Goal: Navigation & Orientation: Find specific page/section

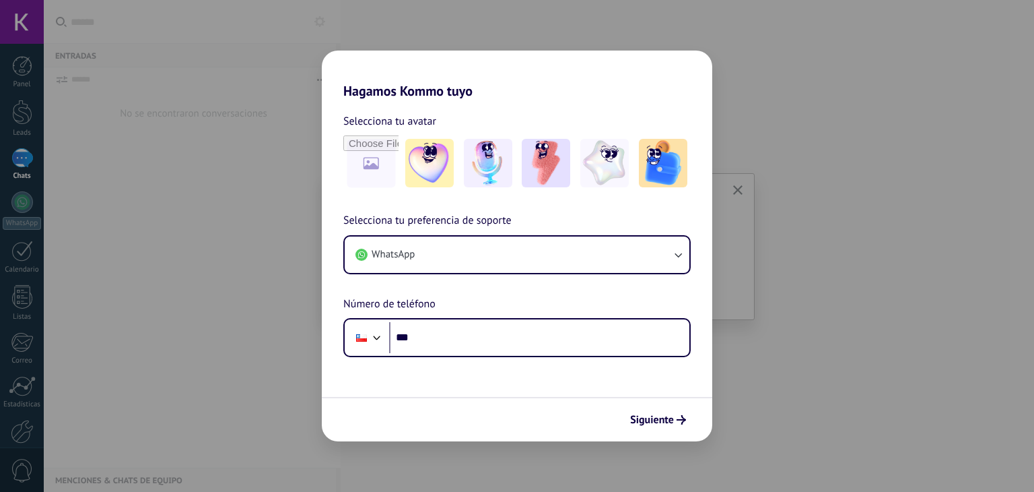
click at [852, 68] on div "Hagamos Kommo tuyo Selecciona tu avatar Selecciona tu preferencia de soporte Wh…" at bounding box center [517, 246] width 1034 height 492
click at [835, 71] on div "Hagamos Kommo tuyo Selecciona tu avatar Selecciona tu preferencia de soporte Wh…" at bounding box center [517, 246] width 1034 height 492
click at [834, 73] on div "Hagamos Kommo tuyo Selecciona tu avatar Selecciona tu preferencia de soporte Wh…" at bounding box center [517, 246] width 1034 height 492
click at [834, 74] on div "Hagamos Kommo tuyo Selecciona tu avatar Selecciona tu preferencia de soporte Wh…" at bounding box center [517, 246] width 1034 height 492
click at [131, 209] on div "Hagamos Kommo tuyo Selecciona tu avatar Selecciona tu preferencia de soporte Wh…" at bounding box center [517, 246] width 1034 height 492
